Goal: Information Seeking & Learning: Learn about a topic

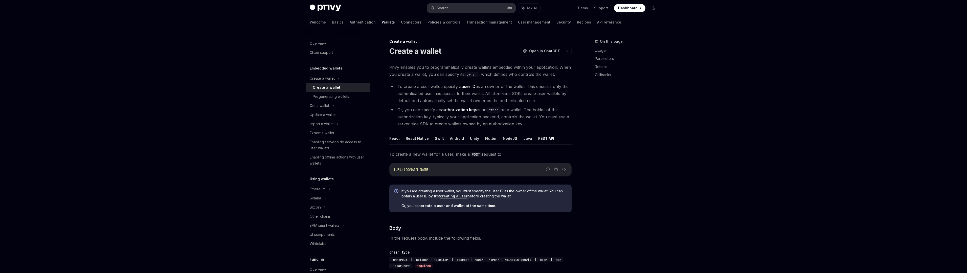
click at [458, 4] on button "Search... ⌘ K" at bounding box center [471, 8] width 89 height 9
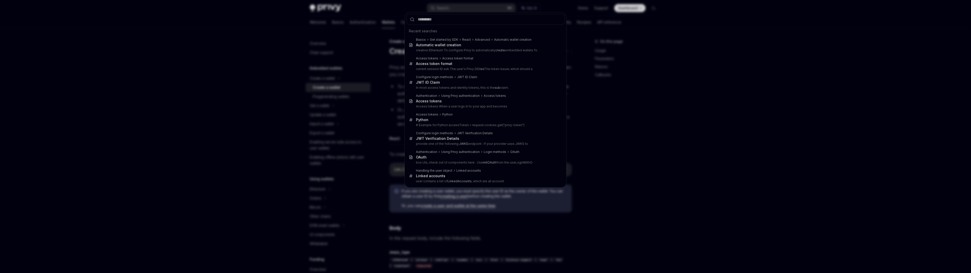
click at [458, 6] on div "Recent searches Basics Get started by SDK React Advanced Automatic wallet creat…" at bounding box center [485, 136] width 971 height 273
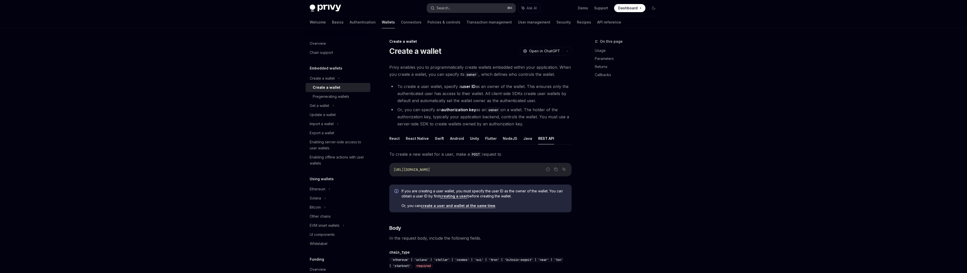
click at [458, 6] on button "Search... ⌘ K" at bounding box center [471, 8] width 89 height 9
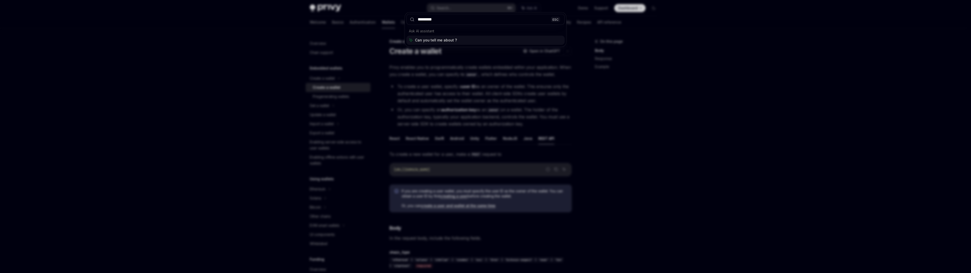
type input "******"
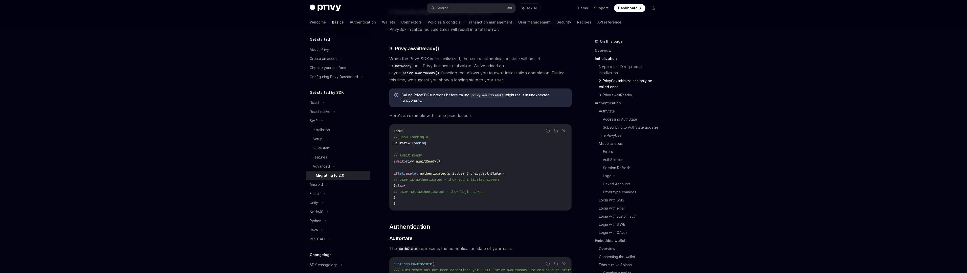
scroll to position [273, 0]
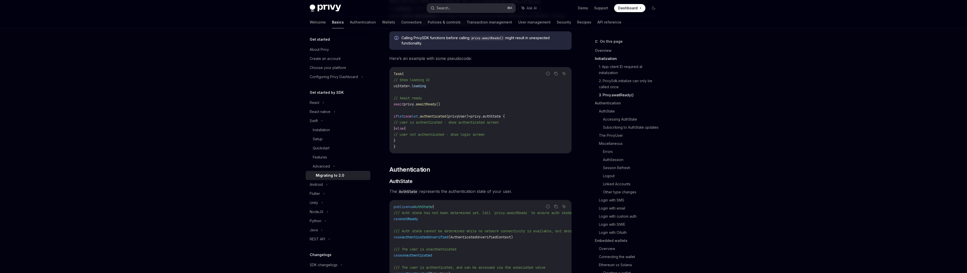
click at [453, 8] on button "Search... ⌘ K" at bounding box center [471, 8] width 89 height 9
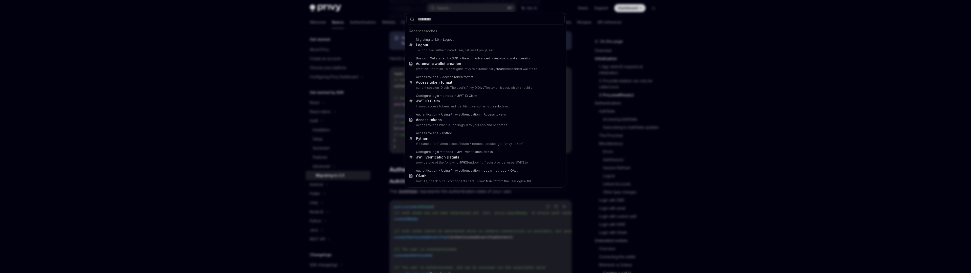
click at [433, 22] on input "text" at bounding box center [485, 19] width 158 height 11
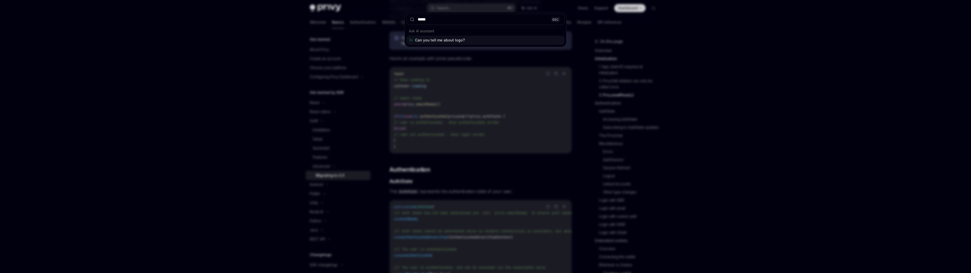
type input "******"
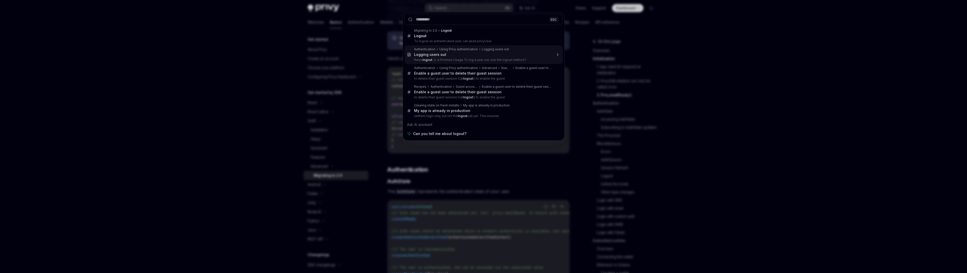
type textarea "*"
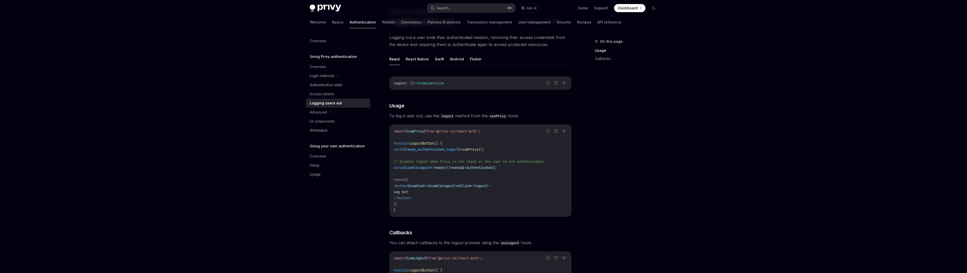
scroll to position [31, 0]
click at [487, 185] on span "logout" at bounding box center [481, 185] width 12 height 5
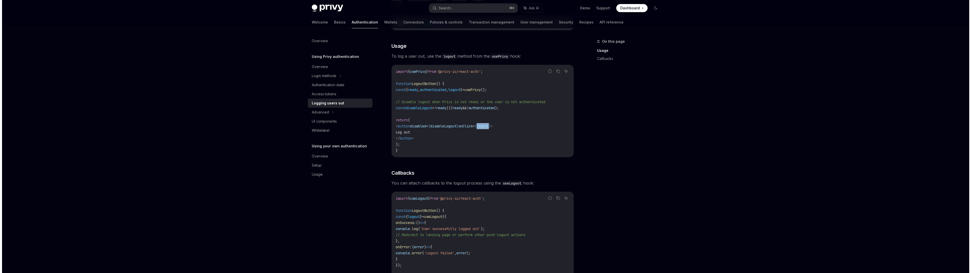
scroll to position [40, 0]
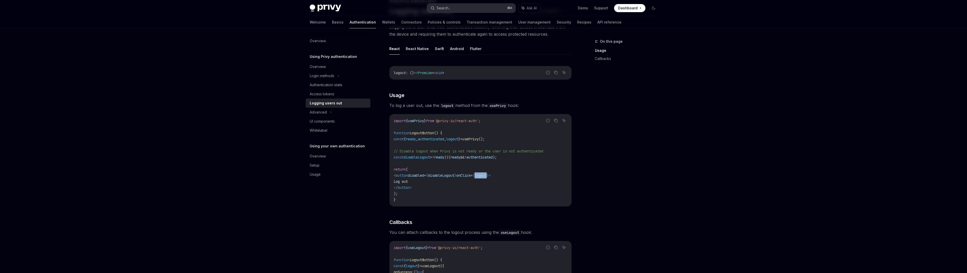
click at [488, 9] on button "Search... ⌘ K" at bounding box center [471, 8] width 89 height 9
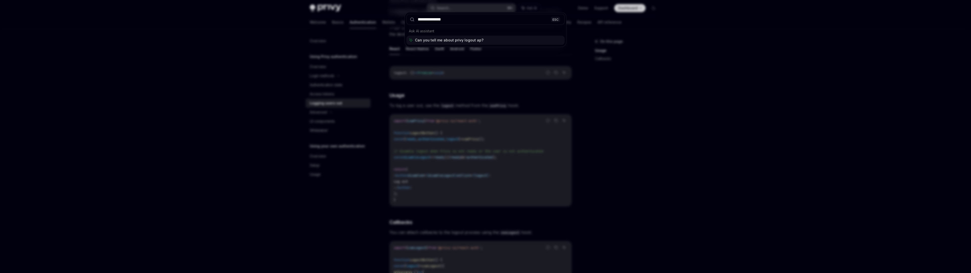
type input "**********"
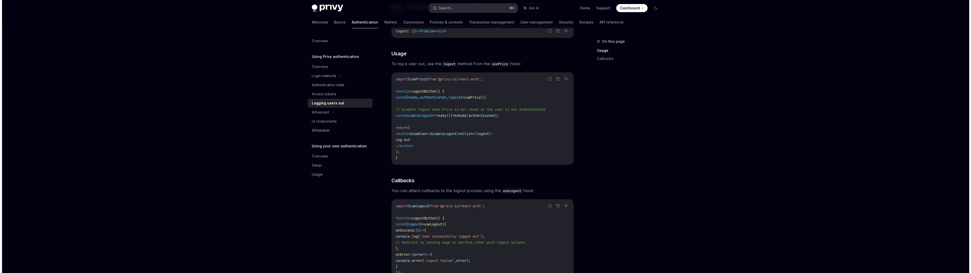
scroll to position [83, 0]
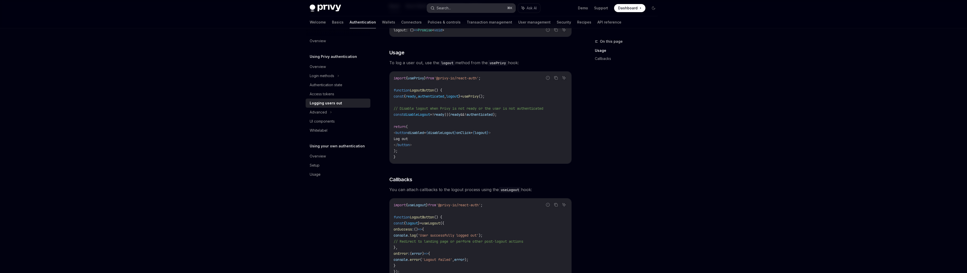
click at [440, 9] on div "Search..." at bounding box center [444, 8] width 14 height 6
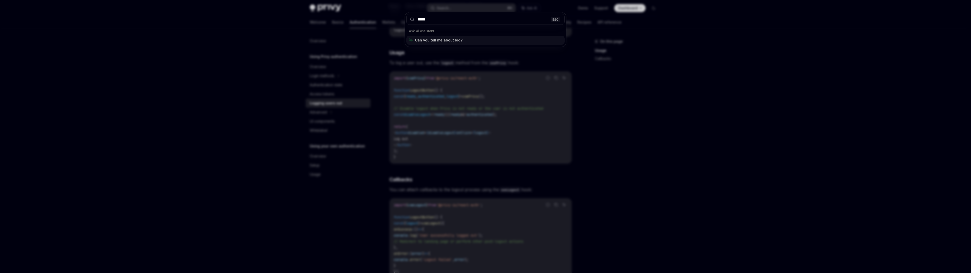
type input "******"
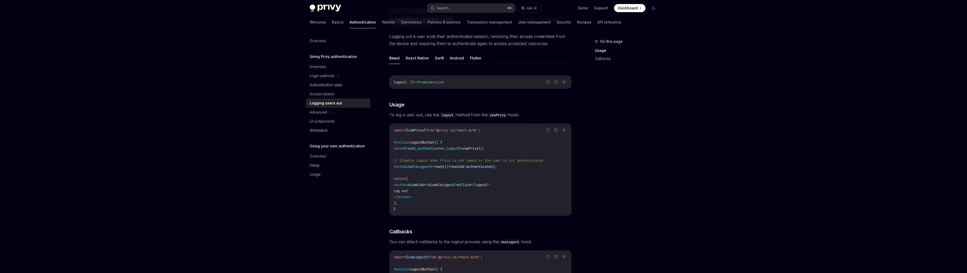
scroll to position [28, 0]
click at [327, 115] on div "Advanced" at bounding box center [338, 112] width 65 height 9
click at [598, 21] on link "API reference" at bounding box center [610, 22] width 24 height 12
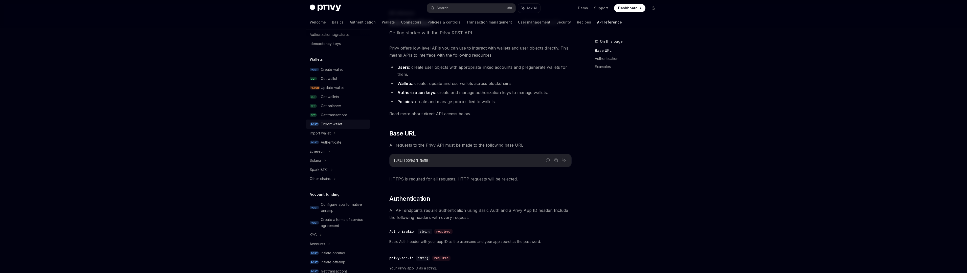
scroll to position [25, 0]
click at [338, 142] on div "Authenticate" at bounding box center [331, 142] width 21 height 6
type textarea "*"
